Goal: Task Accomplishment & Management: Complete application form

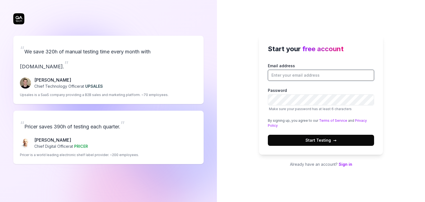
click at [296, 75] on input "Email address" at bounding box center [321, 75] width 106 height 11
type input "[EMAIL_ADDRESS][DOMAIN_NAME]"
click at [318, 139] on span "Start Testing →" at bounding box center [320, 140] width 31 height 6
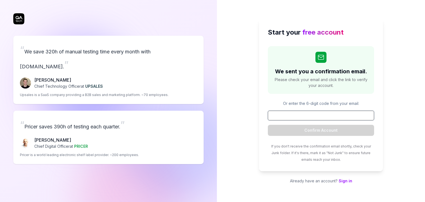
click at [284, 113] on input at bounding box center [321, 116] width 106 height 10
paste input "056461"
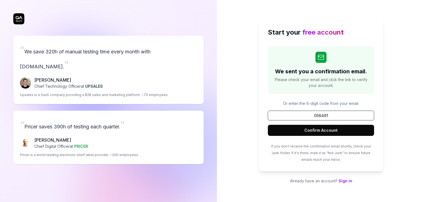
type input "056461"
click at [332, 131] on button "Confirm Account" at bounding box center [321, 130] width 106 height 11
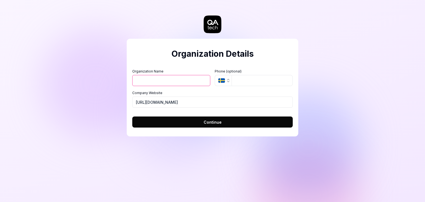
click at [159, 79] on input "Organization Name" at bounding box center [171, 80] width 78 height 11
click at [164, 62] on div "Organization Details Organization Name Organization Logo (Square minimum 256x25…" at bounding box center [212, 88] width 171 height 98
click at [166, 80] on input "Organization Name" at bounding box center [171, 80] width 78 height 11
type input "YodhaSuite"
click at [173, 63] on div "Organization Details Organization Name YodhaSuite Organization Logo (Square min…" at bounding box center [212, 88] width 171 height 98
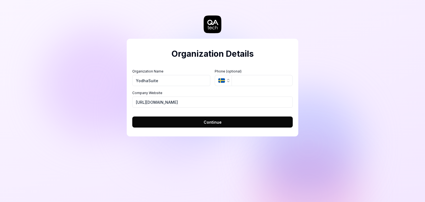
click at [173, 66] on form "Organization Name YodhaSuite Organization Logo (Square minimum 256x256px) Click…" at bounding box center [212, 97] width 160 height 62
click at [173, 62] on div "Organization Details Organization Name YodhaSuite Organization Logo (Square min…" at bounding box center [212, 88] width 171 height 98
click at [248, 81] on input "tel" at bounding box center [262, 80] width 61 height 11
click at [220, 82] on icon "button" at bounding box center [221, 80] width 7 height 4
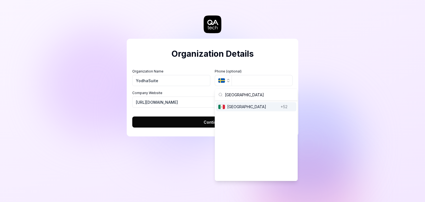
type input "[GEOGRAPHIC_DATA]"
click at [238, 109] on span "[GEOGRAPHIC_DATA]" at bounding box center [252, 107] width 51 height 6
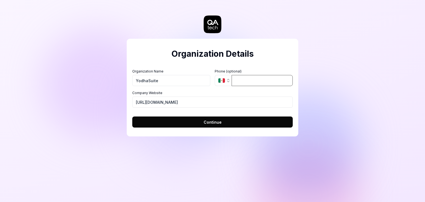
click at [247, 79] on input "tel" at bounding box center [262, 80] width 61 height 11
click at [192, 65] on div "Organization Details Organization Name YodhaSuite Organization Logo (Square min…" at bounding box center [212, 88] width 171 height 98
drag, startPoint x: 170, startPoint y: 81, endPoint x: 123, endPoint y: 81, distance: 46.5
click at [123, 81] on div "Organization Details Organization Name YodhaSuite Organization Logo (Square min…" at bounding box center [212, 101] width 425 height 202
type input "IEBSA"
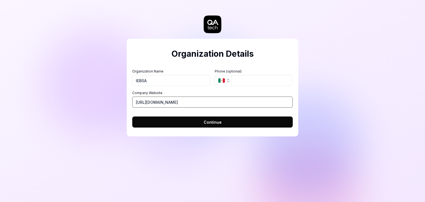
click at [182, 103] on input "[URL][DOMAIN_NAME]" at bounding box center [212, 102] width 160 height 11
type input "[URL][DOMAIN_NAME]"
click at [195, 113] on form "Organization Name IEBSA Organization Logo (Square minimum 256x256px) Click to u…" at bounding box center [212, 97] width 160 height 62
click at [204, 121] on span "Continue" at bounding box center [213, 122] width 18 height 6
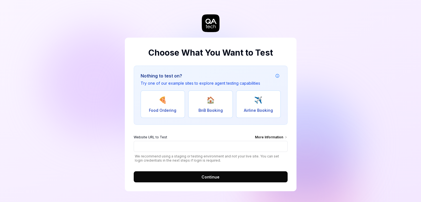
scroll to position [1, 0]
click at [210, 131] on form "Website URL to Test More Information We recommend using a staging or testing en…" at bounding box center [211, 156] width 154 height 51
click at [70, 21] on div "Choose What You Want to Test Nothing to test on? Try one of our example sites t…" at bounding box center [210, 100] width 421 height 203
click at [77, 20] on div "Choose What You Want to Test Nothing to test on? Try one of our example sites t…" at bounding box center [210, 100] width 421 height 203
